Goal: Obtain resource: Obtain resource

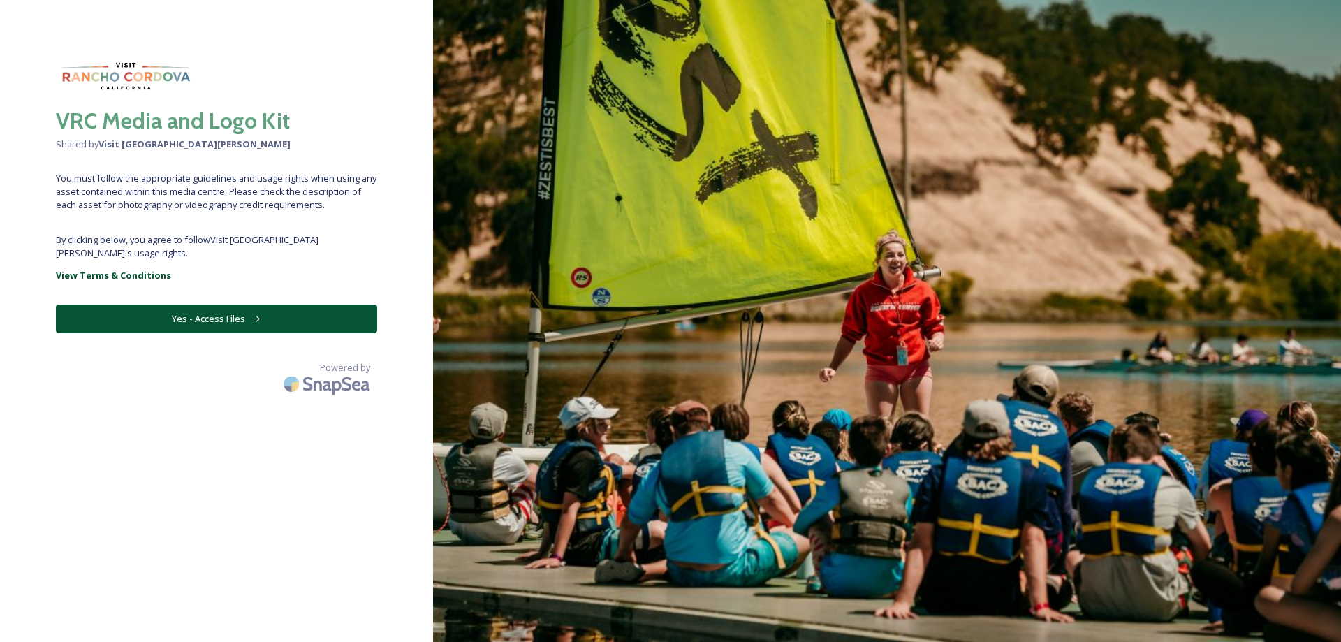
click at [197, 309] on button "Yes - Access Files" at bounding box center [216, 319] width 321 height 29
